Goal: Information Seeking & Learning: Learn about a topic

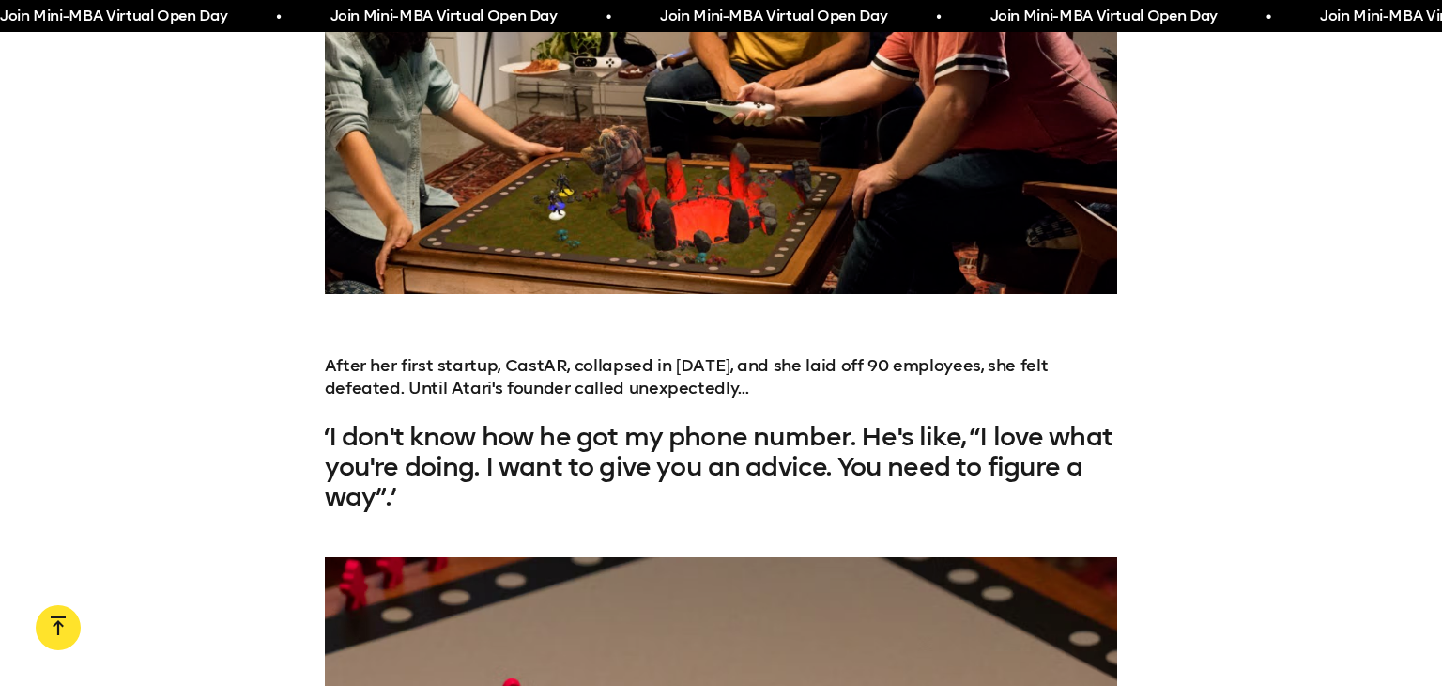
scroll to position [361, 0]
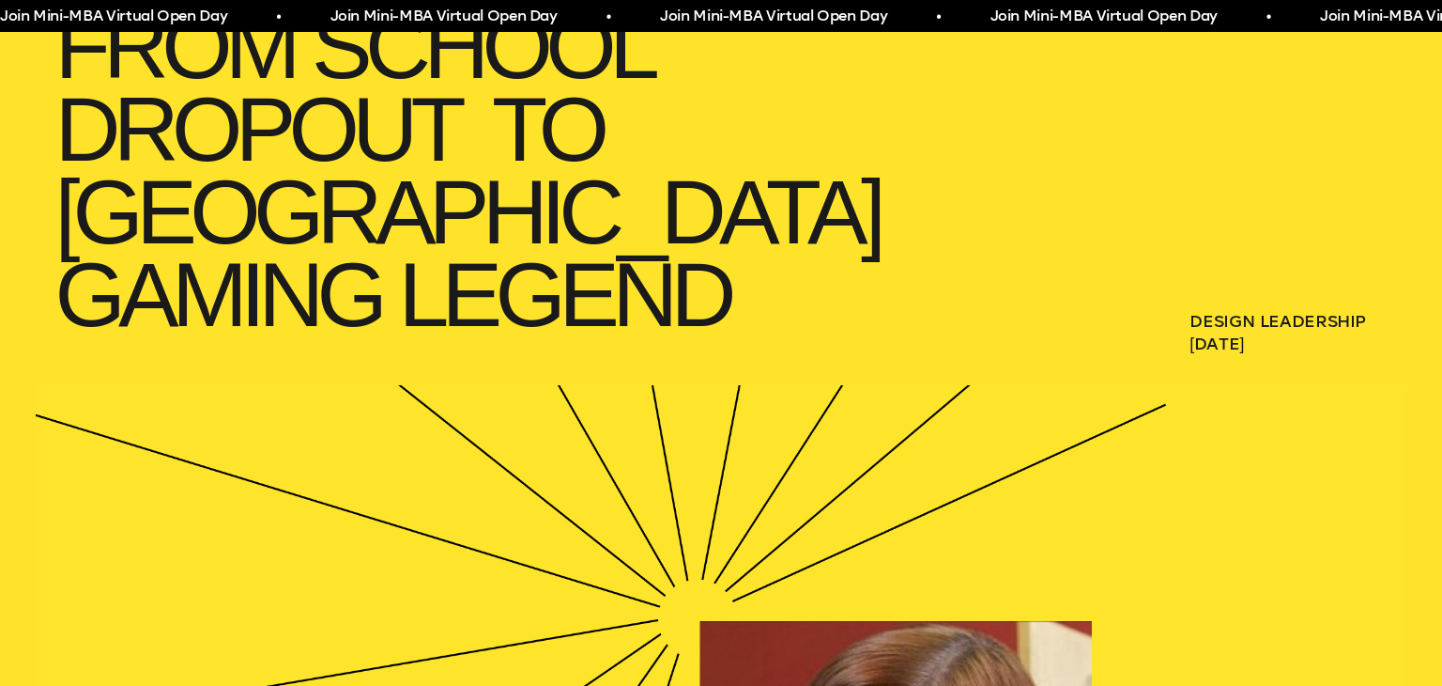
click at [952, 296] on h1 "From School Dropout  to Silicon Valley  Gaming Legend" at bounding box center [541, 171] width 1010 height 368
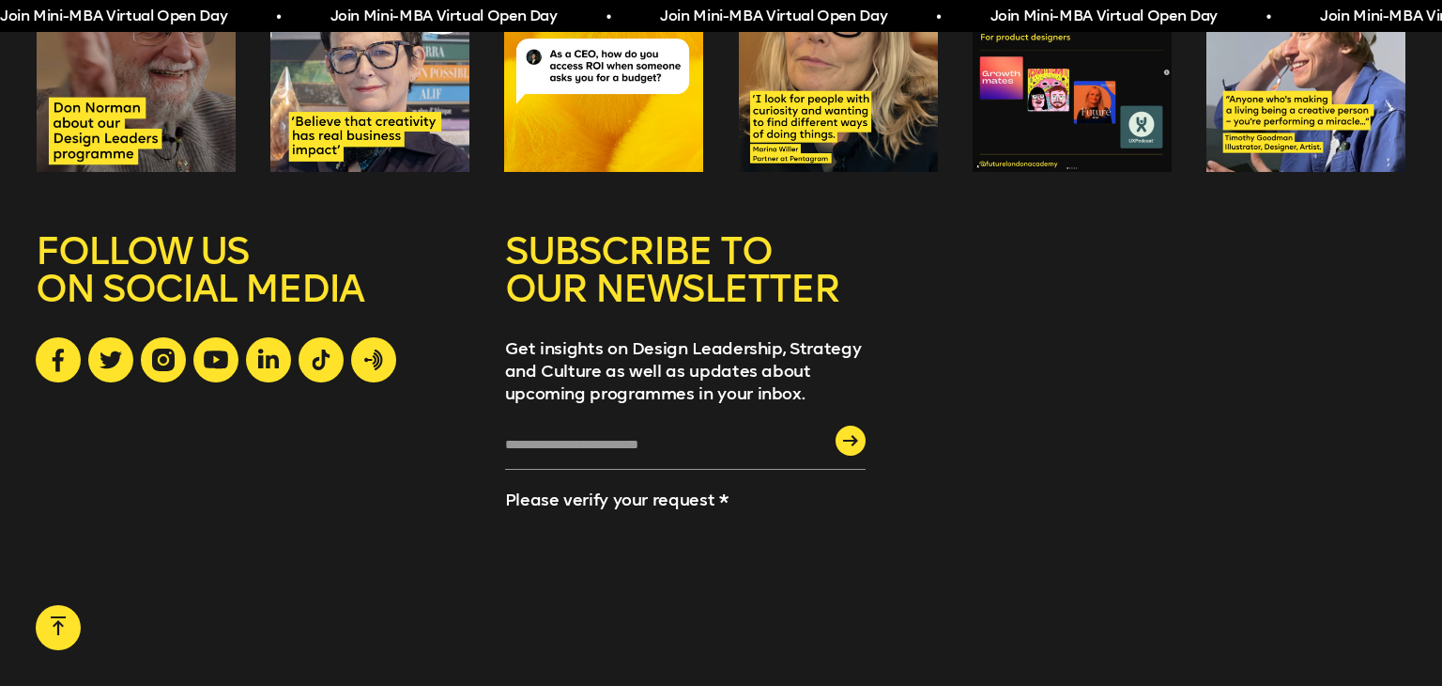
scroll to position [6270, 0]
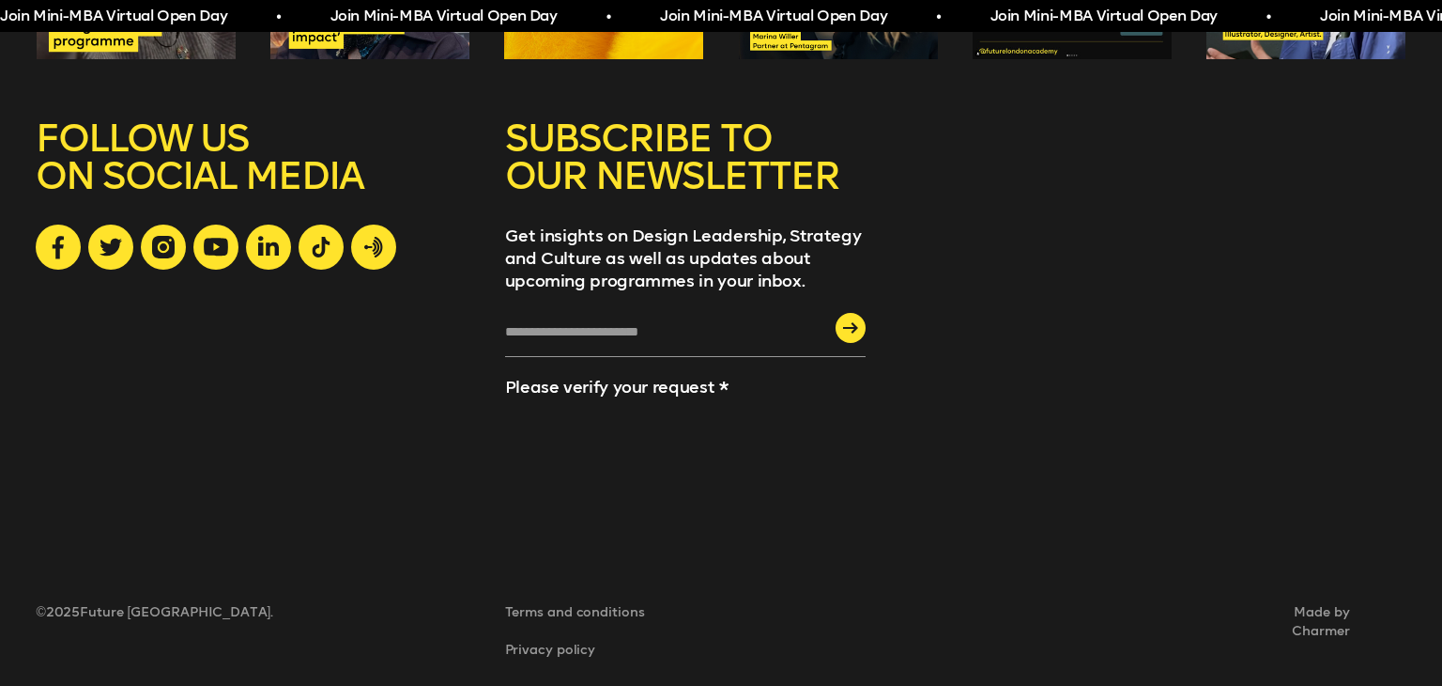
click at [1396, 677] on div "Terms and conditions Privacy policy Made by Charmer © 2025 Future London Academ…" at bounding box center [721, 625] width 1370 height 165
click at [1327, 622] on link "Charmer" at bounding box center [997, 631] width 705 height 19
click at [1324, 622] on link "Charmer" at bounding box center [997, 631] width 705 height 19
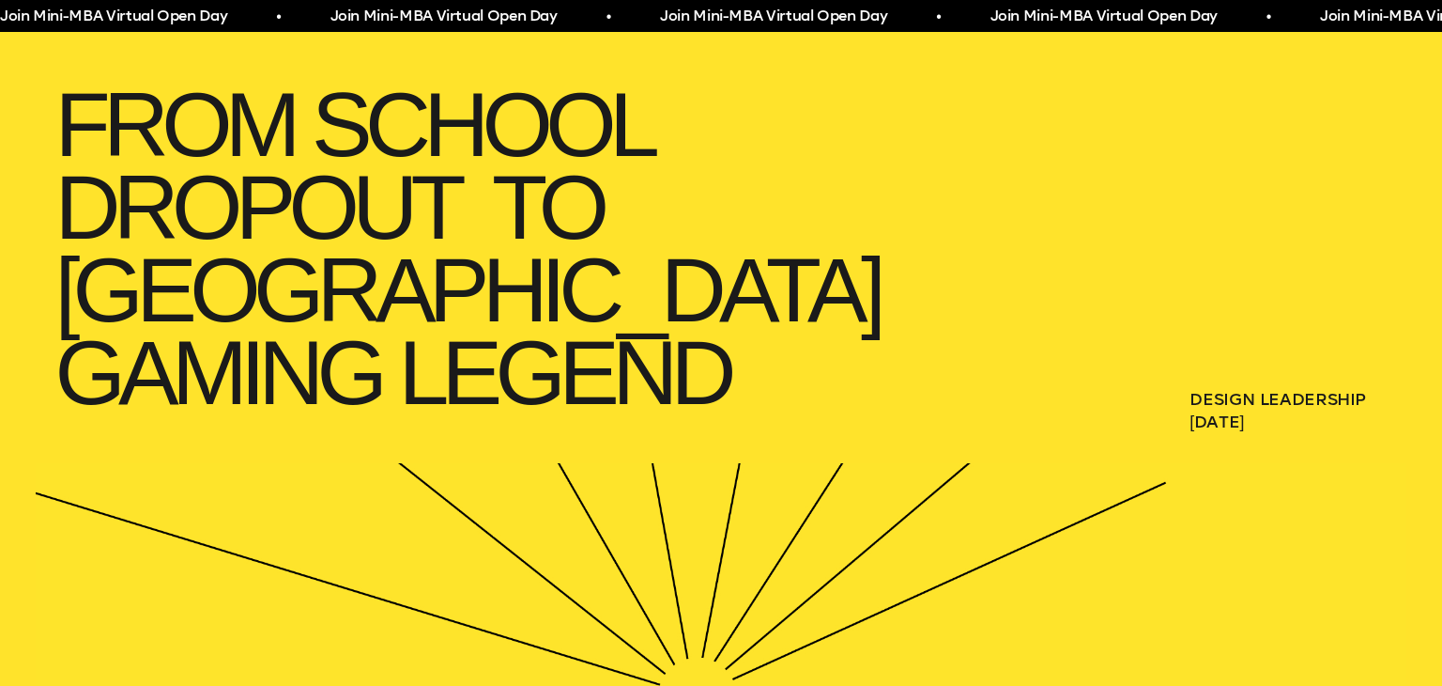
scroll to position [317, 0]
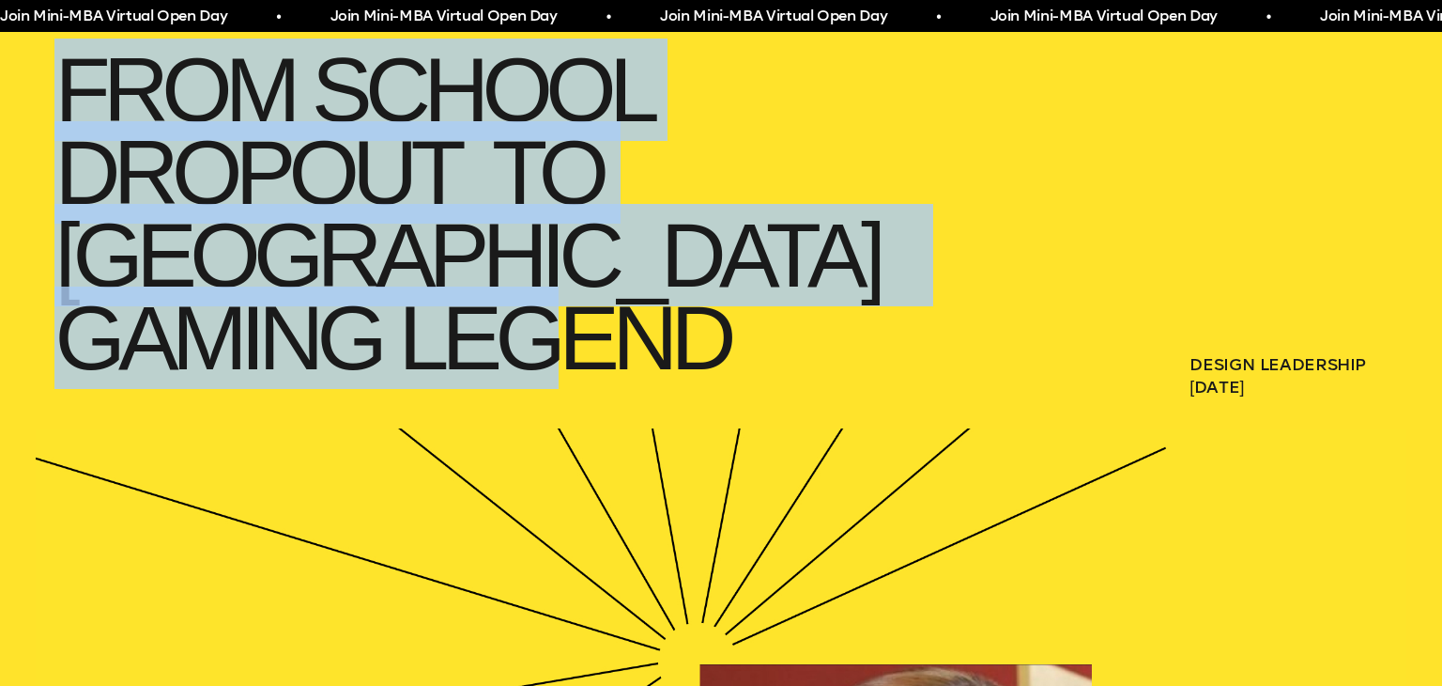
drag, startPoint x: 54, startPoint y: 95, endPoint x: 419, endPoint y: 319, distance: 428.8
click at [419, 319] on h1 "From School Dropout  to Silicon Valley  Gaming Legend" at bounding box center [541, 214] width 1010 height 368
copy h1 "From School Dropout  to Silicon Valley  Gaming Legend"
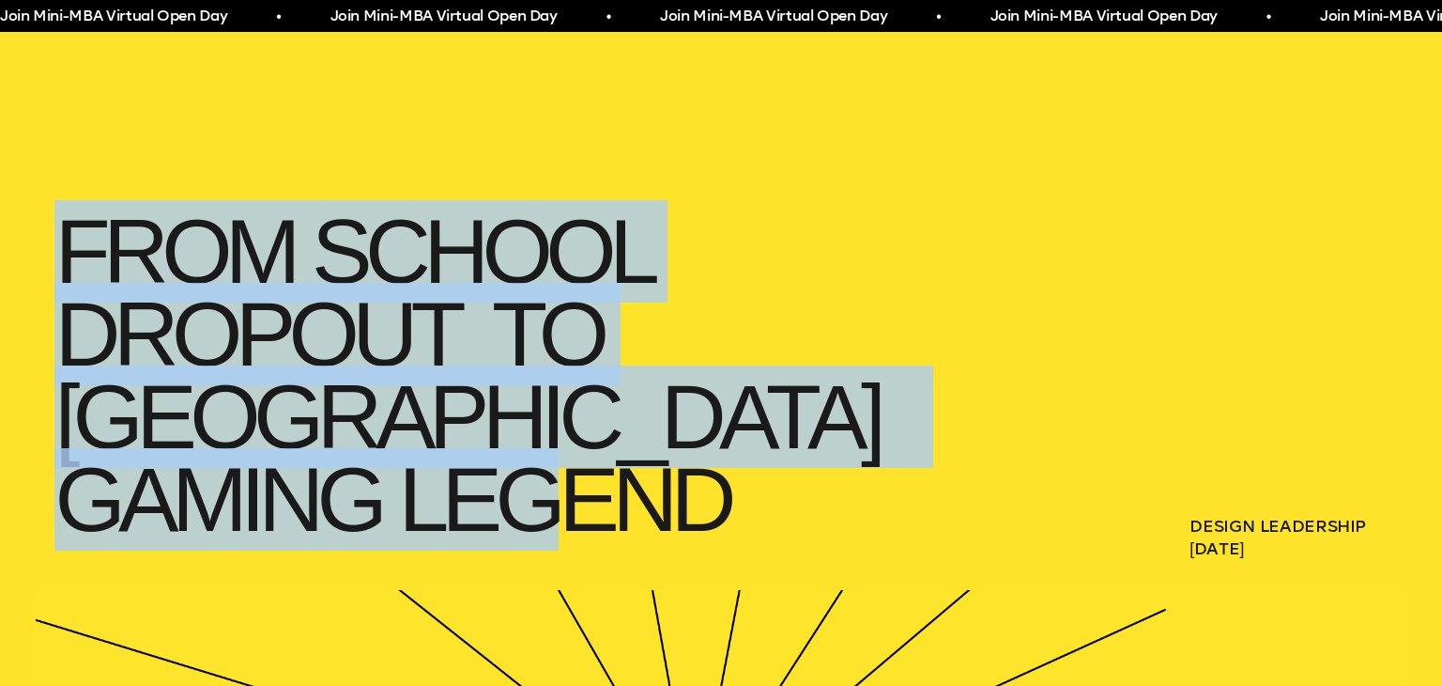
click at [288, 317] on h1 "From School Dropout  to Silicon Valley  Gaming Legend" at bounding box center [541, 376] width 1010 height 368
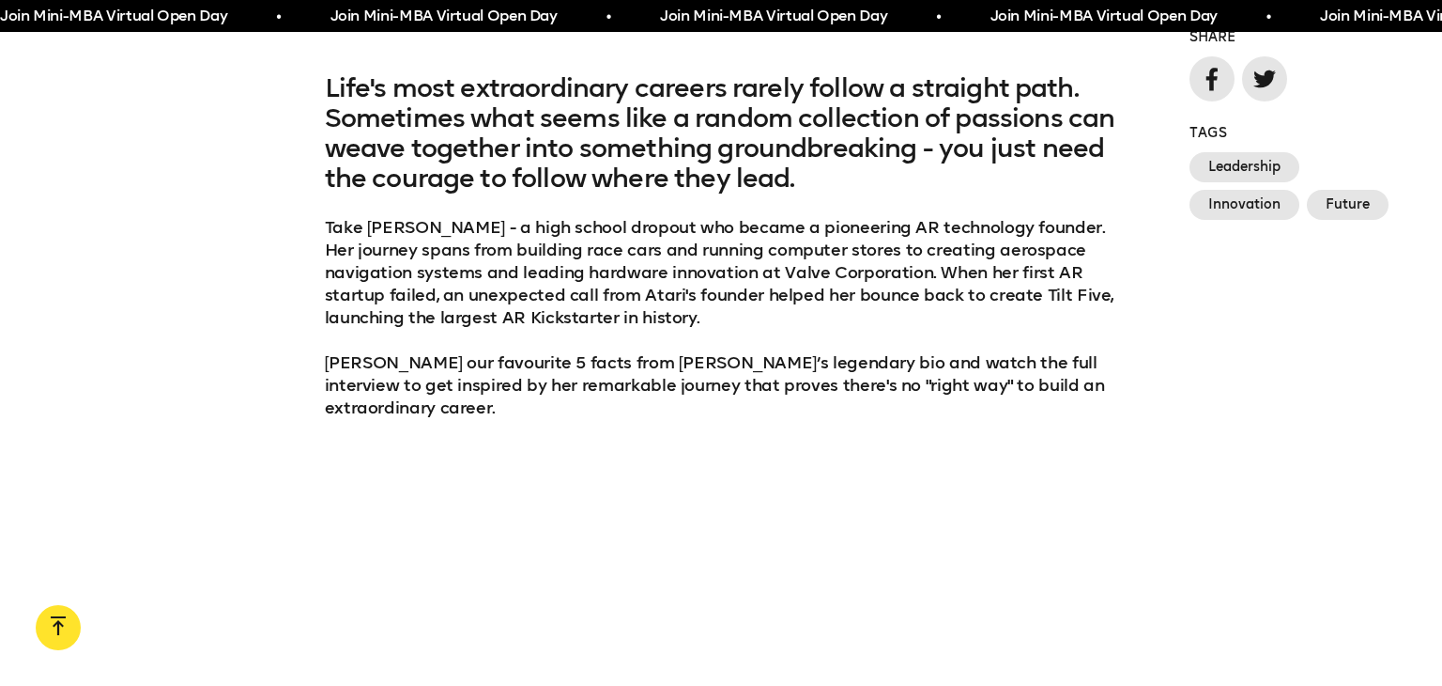
scroll to position [1385, 0]
